Goal: Information Seeking & Learning: Learn about a topic

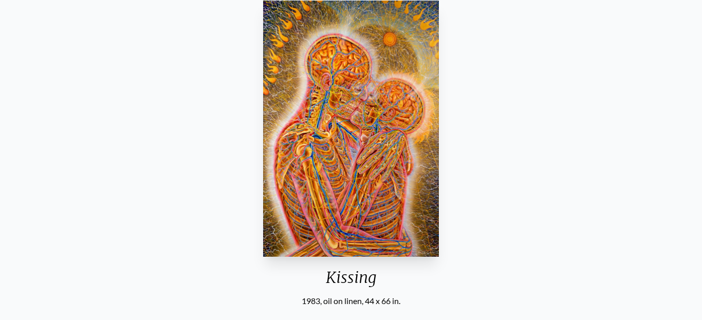
scroll to position [175, 0]
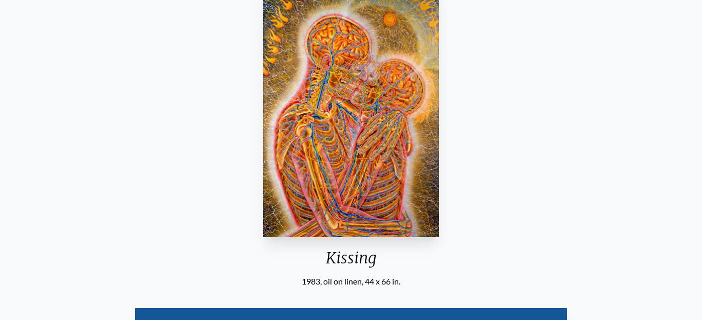
click at [376, 132] on img "11 / 133" at bounding box center [351, 109] width 176 height 256
click at [365, 98] on img "11 / 133" at bounding box center [351, 109] width 176 height 256
click at [381, 21] on img "11 / 133" at bounding box center [351, 109] width 176 height 256
click at [369, 29] on img "11 / 133" at bounding box center [351, 109] width 176 height 256
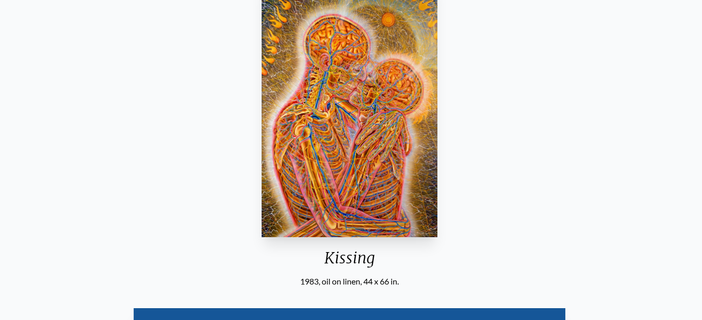
click at [393, 0] on html "Art Writings About" at bounding box center [351, 272] width 702 height 894
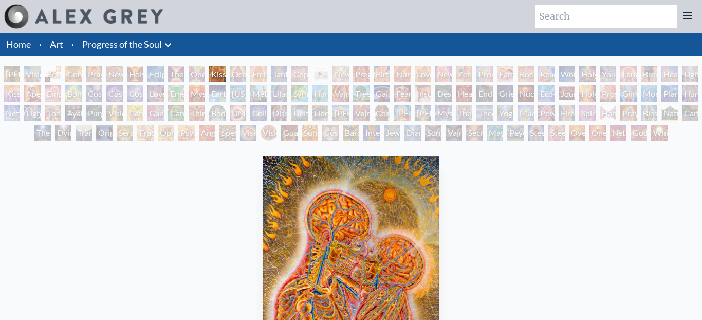
click at [19, 3] on div "Art Writings About" at bounding box center [351, 16] width 702 height 33
